Goal: Information Seeking & Learning: Find specific fact

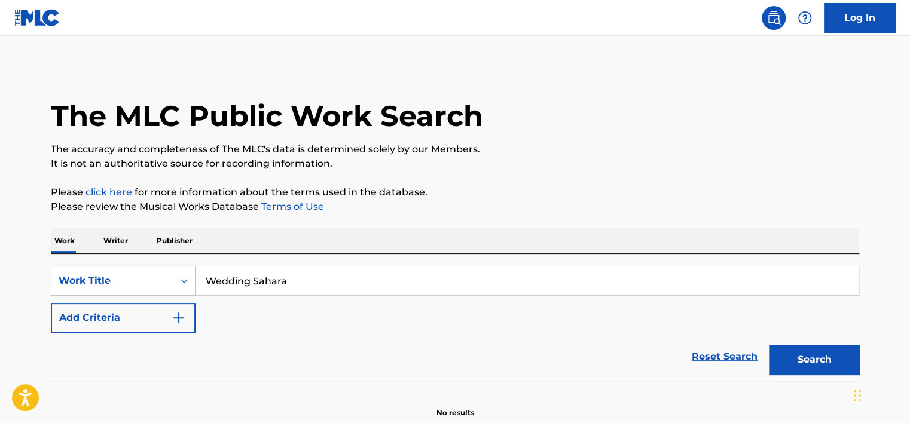
click at [770, 345] on button "Search" at bounding box center [815, 360] width 90 height 30
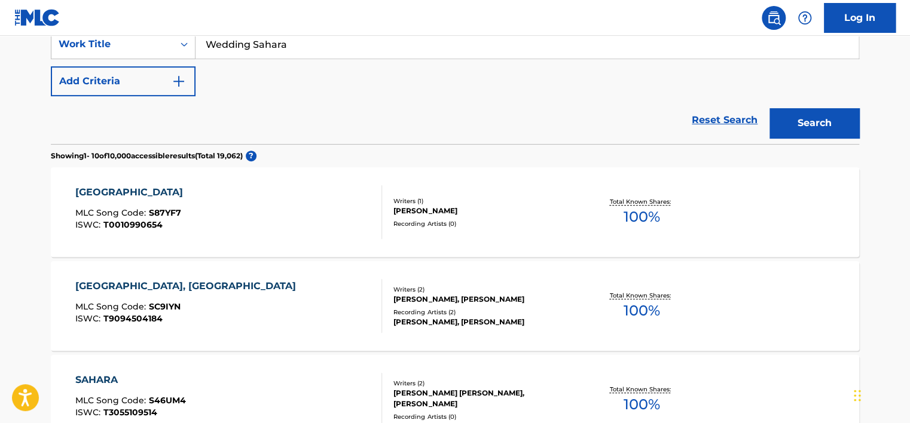
scroll to position [57, 0]
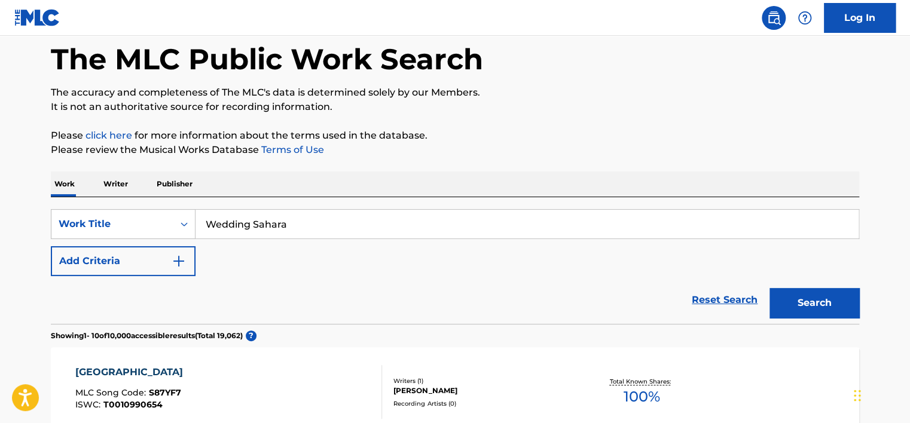
drag, startPoint x: 322, startPoint y: 220, endPoint x: 254, endPoint y: 211, distance: 68.8
click at [254, 211] on input "Wedding Sahara" at bounding box center [527, 224] width 663 height 29
click at [254, 211] on input "Wedding" at bounding box center [527, 224] width 663 height 29
click at [330, 228] on input "Wedding" at bounding box center [527, 224] width 663 height 29
type input "Wedding"
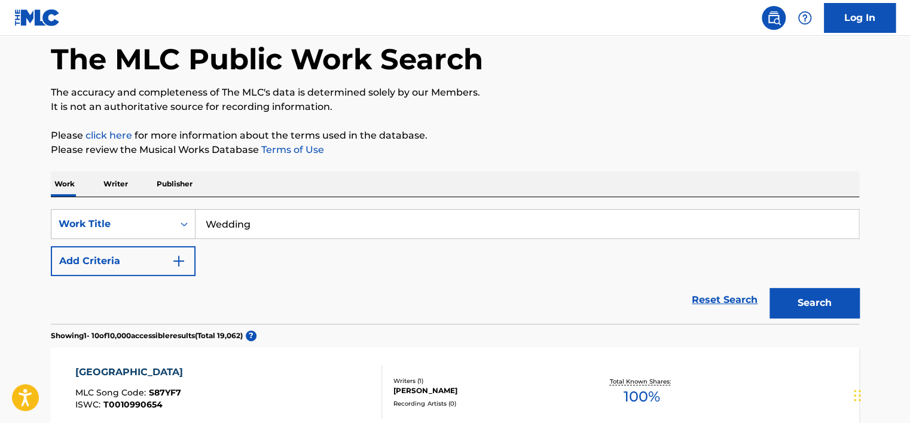
click at [470, 282] on div "Reset Search Search" at bounding box center [455, 300] width 809 height 48
drag, startPoint x: 264, startPoint y: 221, endPoint x: 185, endPoint y: 207, distance: 79.7
click at [191, 209] on div "SearchWithCriteriaa3008491-7e2e-4a97-afbe-0323272e1494 Work Title Wedding" at bounding box center [455, 224] width 809 height 30
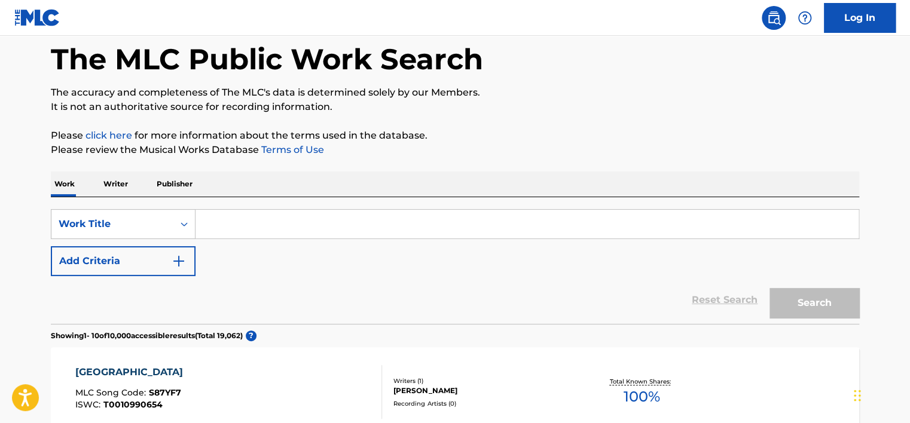
click at [269, 300] on div "Reset Search Search" at bounding box center [455, 300] width 809 height 48
